Goal: Use online tool/utility: Utilize a website feature to perform a specific function

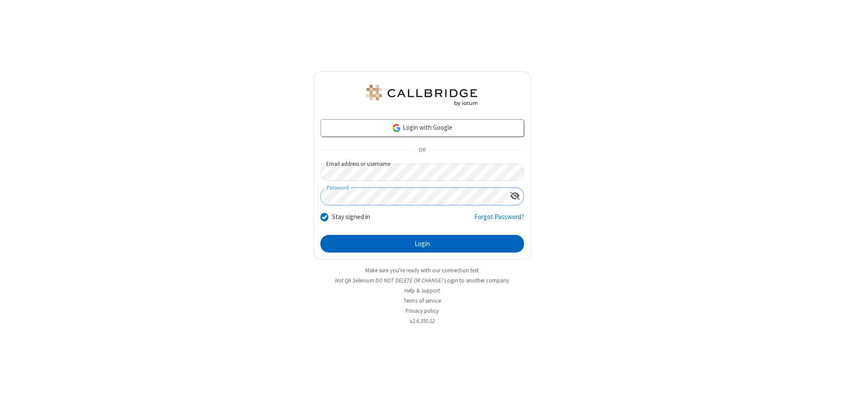
click at [422, 243] on button "Login" at bounding box center [421, 244] width 203 height 18
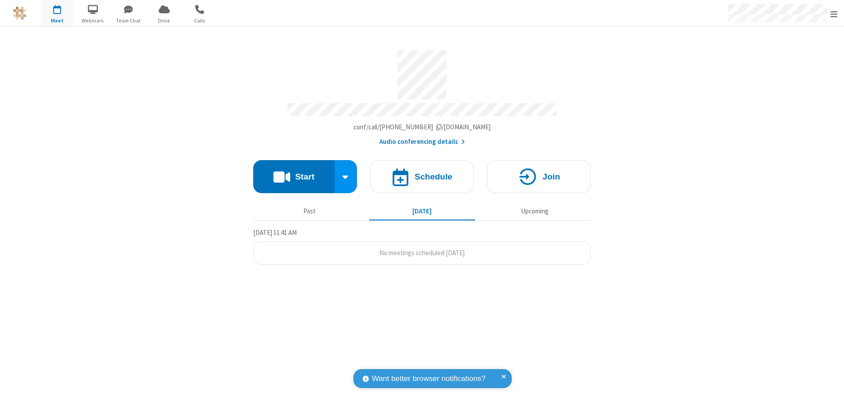
click at [294, 172] on button "Start" at bounding box center [293, 176] width 81 height 33
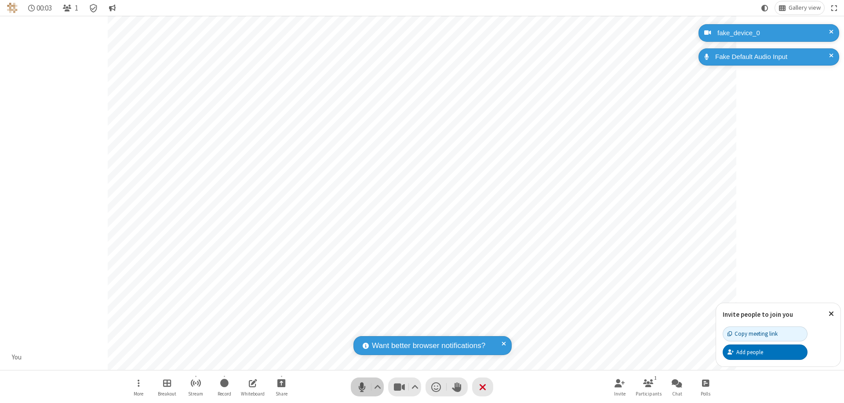
click at [362, 386] on span "Mute (⌘+Shift+A)" at bounding box center [361, 386] width 13 height 13
click at [362, 386] on span "Unmute (⌘+Shift+A)" at bounding box center [361, 386] width 13 height 13
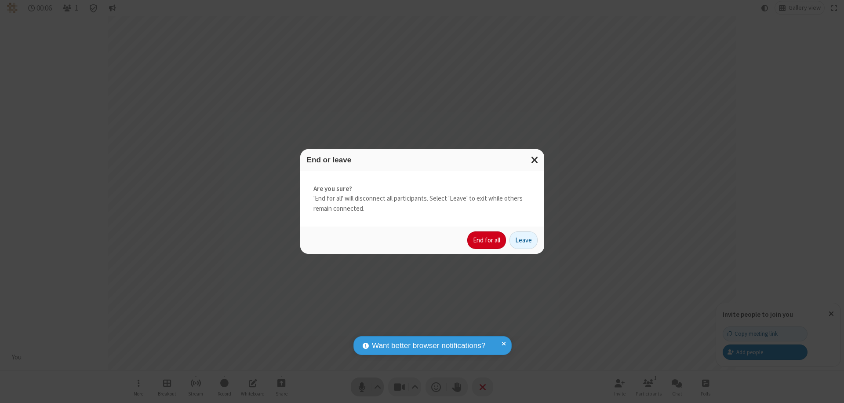
click at [487, 240] on button "End for all" at bounding box center [486, 240] width 39 height 18
